Goal: Information Seeking & Learning: Find specific fact

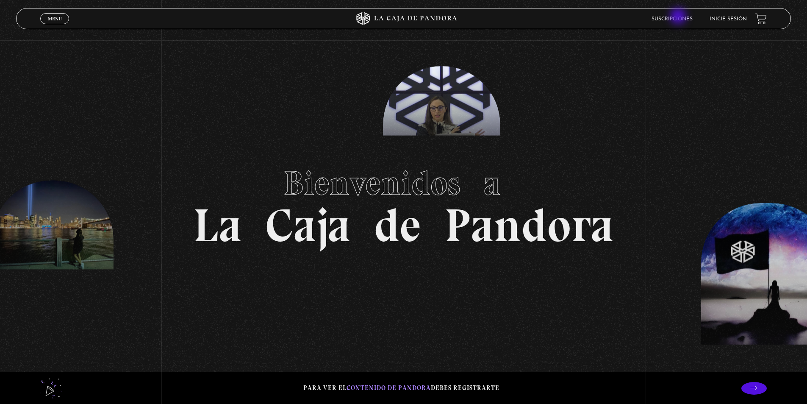
click at [679, 17] on link "Suscripciones" at bounding box center [672, 19] width 41 height 5
click at [736, 18] on link "Inicie sesión" at bounding box center [728, 19] width 37 height 5
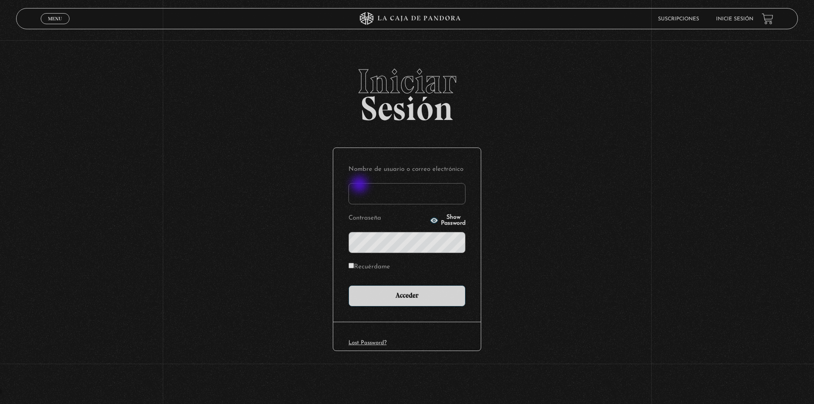
click at [360, 185] on input "Nombre de usuario o correo electrónico" at bounding box center [406, 193] width 117 height 21
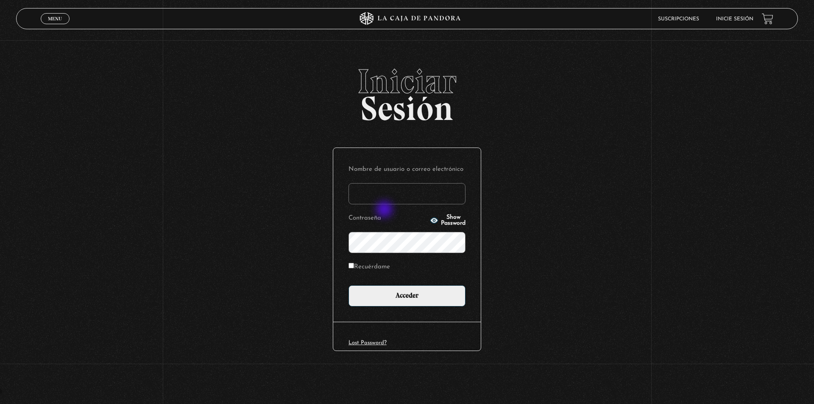
type input "kleiton01@hotmail.com"
click at [430, 222] on icon "button" at bounding box center [434, 220] width 8 height 8
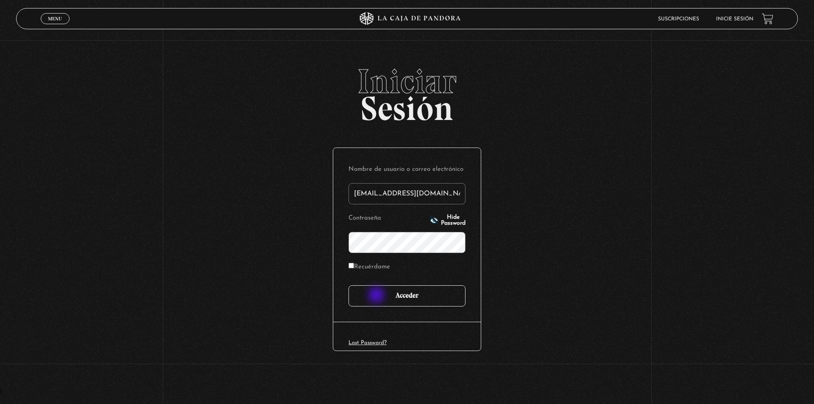
click at [377, 296] on input "Acceder" at bounding box center [406, 295] width 117 height 21
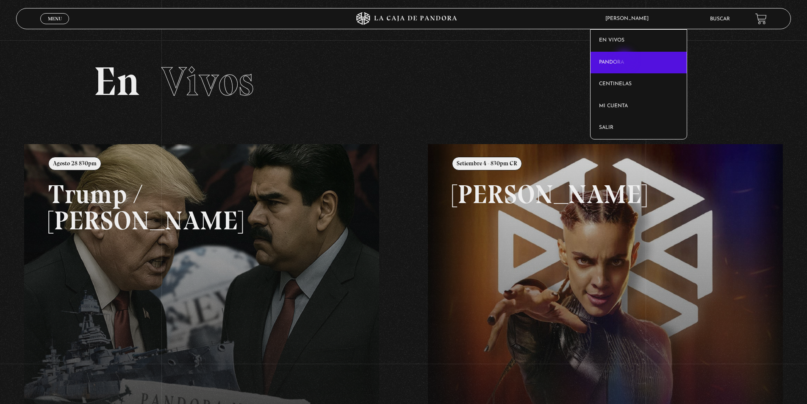
click at [625, 60] on link "Pandora" at bounding box center [639, 63] width 96 height 22
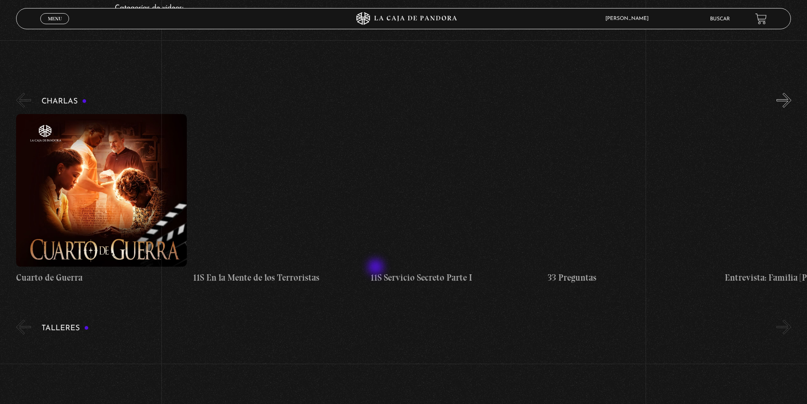
scroll to position [85, 0]
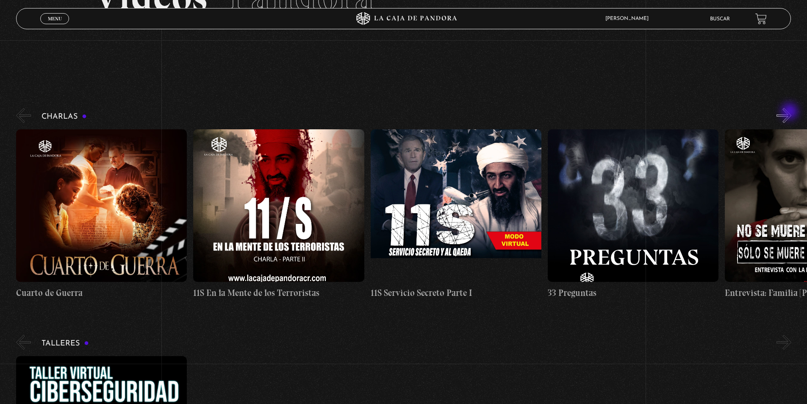
click at [791, 112] on button "»" at bounding box center [784, 115] width 15 height 15
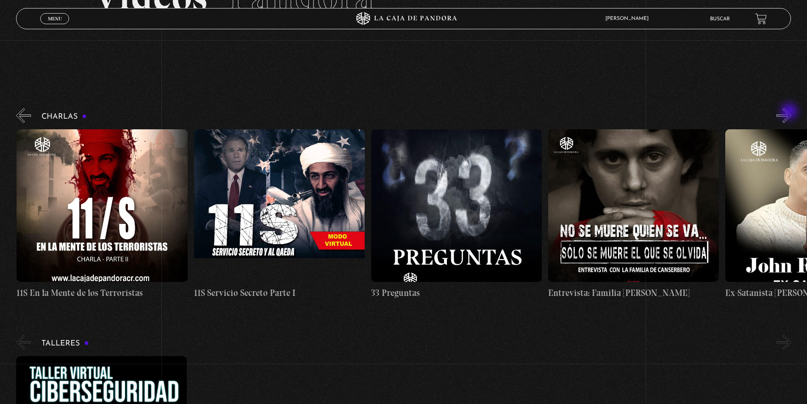
click at [790, 112] on button "»" at bounding box center [784, 115] width 15 height 15
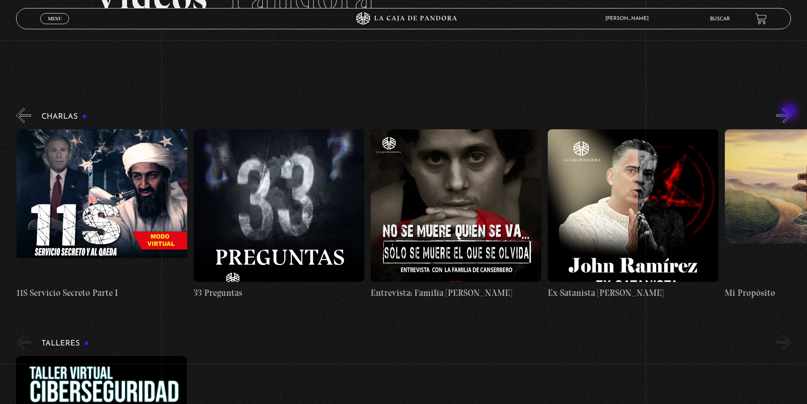
click at [790, 112] on button "»" at bounding box center [784, 115] width 15 height 15
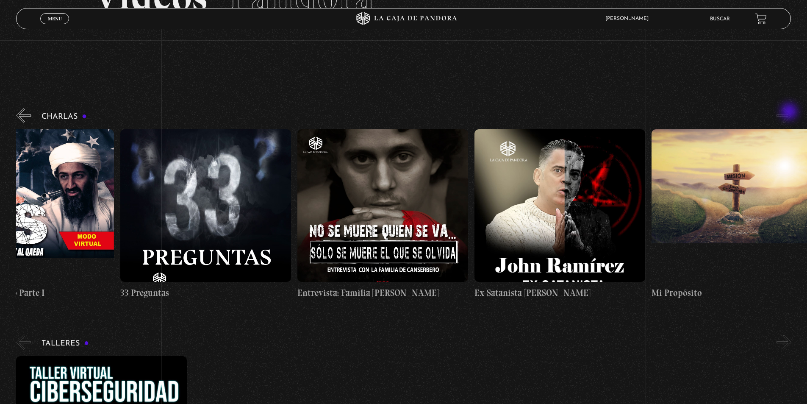
scroll to position [0, 443]
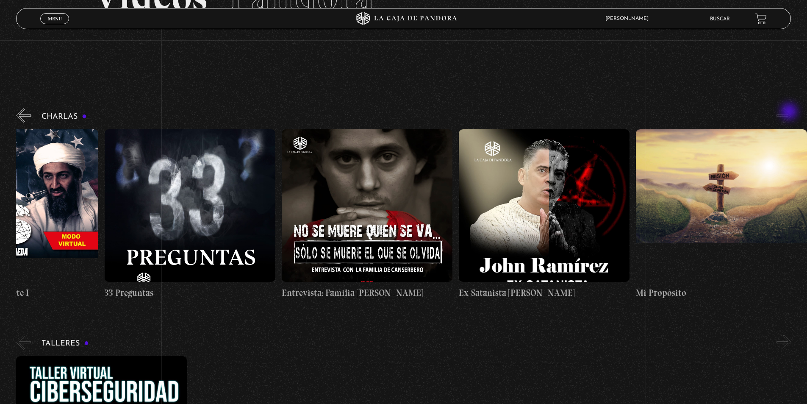
click at [790, 112] on button "»" at bounding box center [784, 115] width 15 height 15
click at [792, 339] on button "»" at bounding box center [784, 342] width 15 height 15
click at [792, 116] on button "»" at bounding box center [784, 115] width 15 height 15
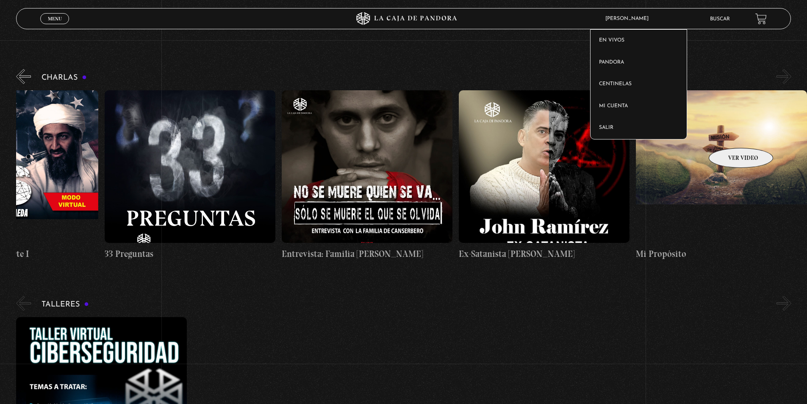
scroll to position [0, 0]
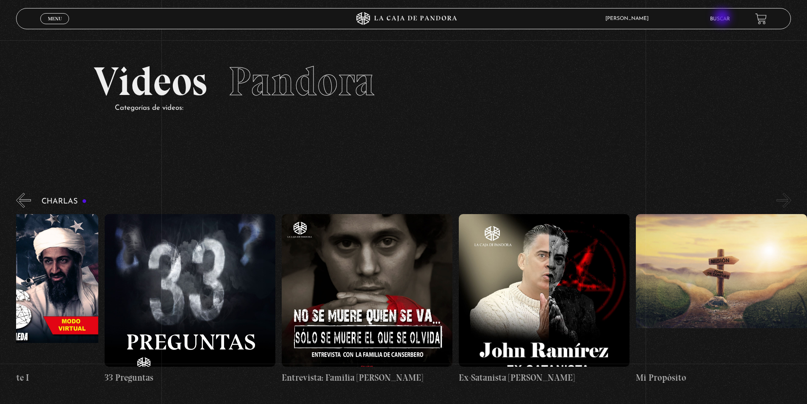
click at [725, 18] on link "Buscar" at bounding box center [720, 19] width 20 height 5
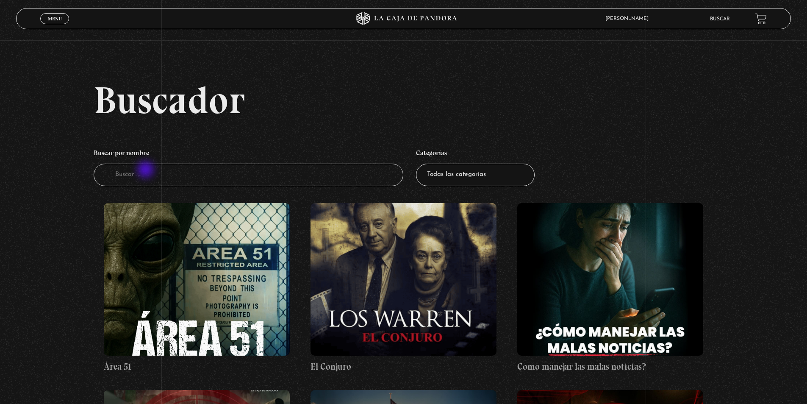
click at [144, 173] on input "Buscador" at bounding box center [249, 175] width 310 height 22
type input "[DEMOGRAPHIC_DATA]"
drag, startPoint x: 135, startPoint y: 172, endPoint x: 61, endPoint y: 167, distance: 74.7
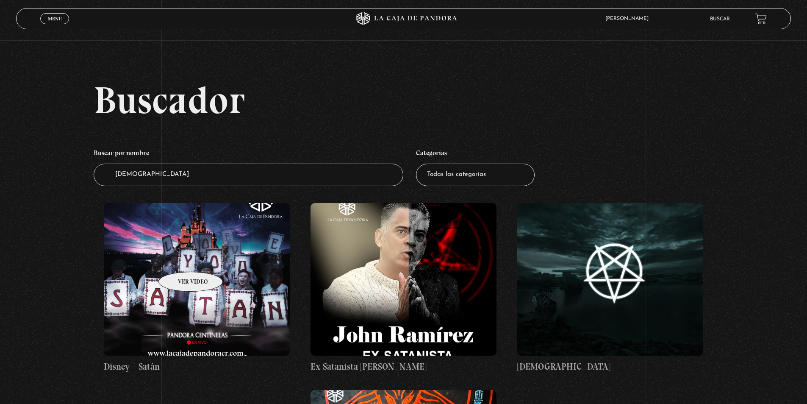
click at [180, 259] on figure at bounding box center [197, 279] width 186 height 153
